Goal: Task Accomplishment & Management: Complete application form

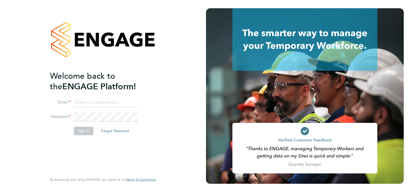
type input "[PERSON_NAME][EMAIL_ADDRESS][PERSON_NAME][DOMAIN_NAME]"
click at [80, 134] on button "Sign In" at bounding box center [84, 131] width 20 height 8
